Goal: Navigation & Orientation: Find specific page/section

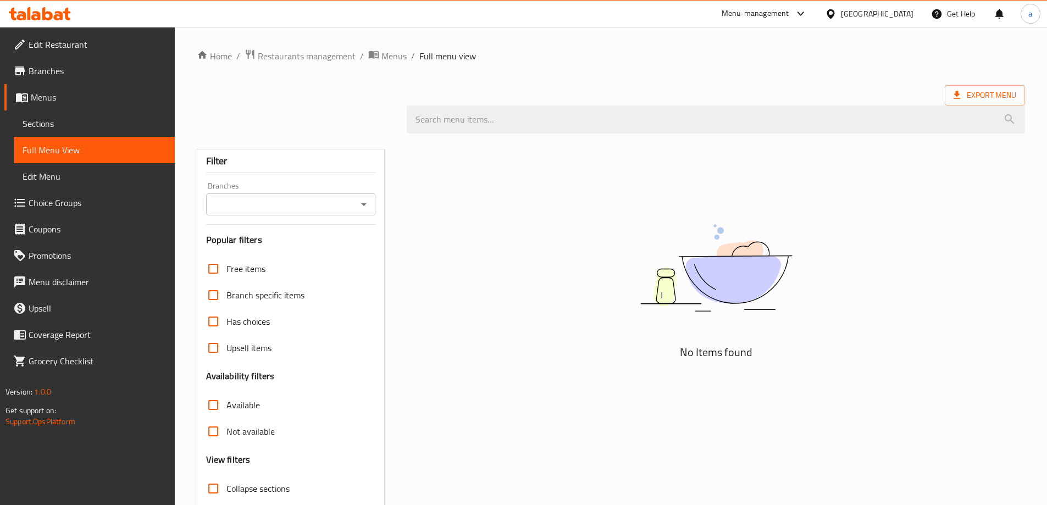
click at [856, 26] on div "[GEOGRAPHIC_DATA]" at bounding box center [869, 14] width 106 height 26
click at [850, 20] on div "[GEOGRAPHIC_DATA]" at bounding box center [869, 14] width 106 height 26
click at [857, 12] on div "[GEOGRAPHIC_DATA]" at bounding box center [877, 14] width 73 height 12
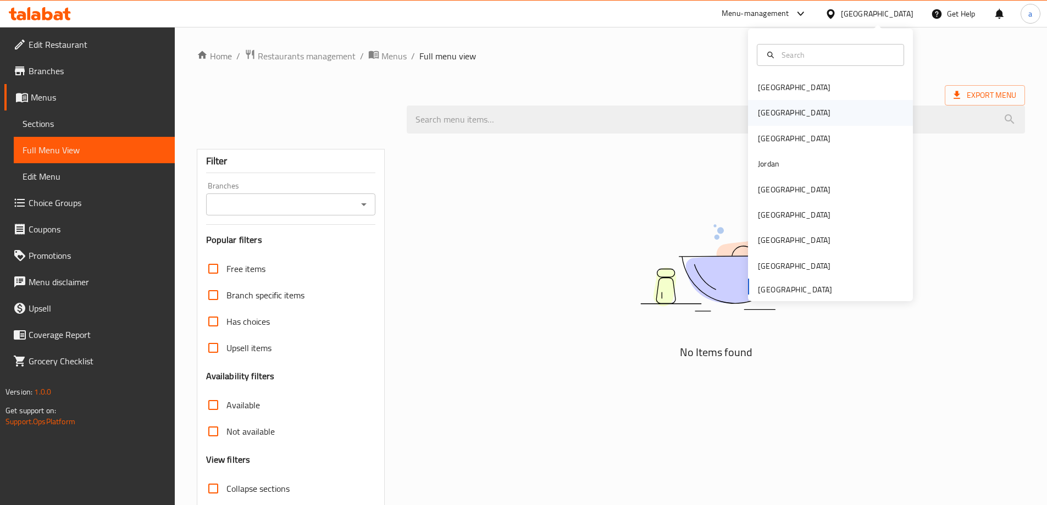
click at [788, 118] on div "[GEOGRAPHIC_DATA]" at bounding box center [830, 112] width 165 height 25
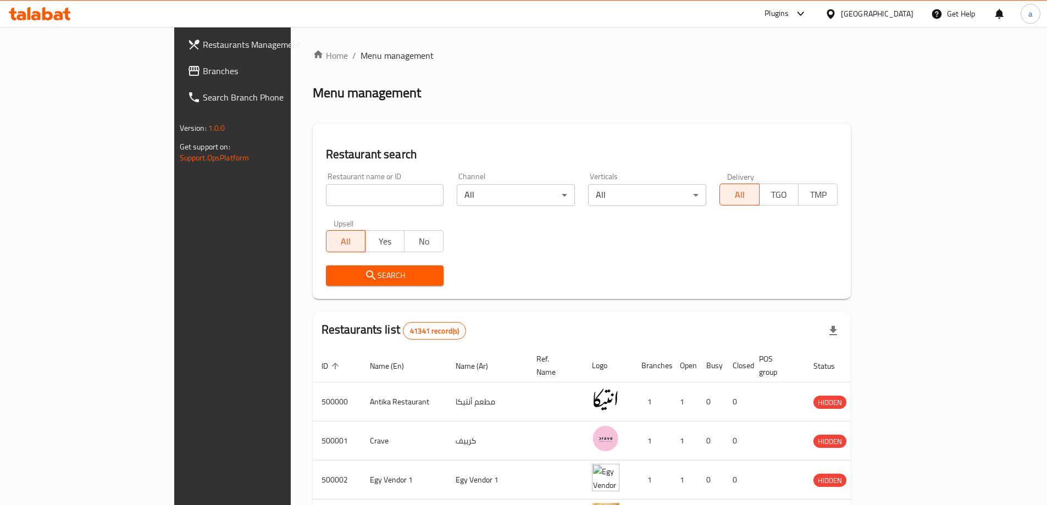
click at [203, 65] on span "Branches" at bounding box center [271, 70] width 137 height 13
